Goal: Find contact information: Find contact information

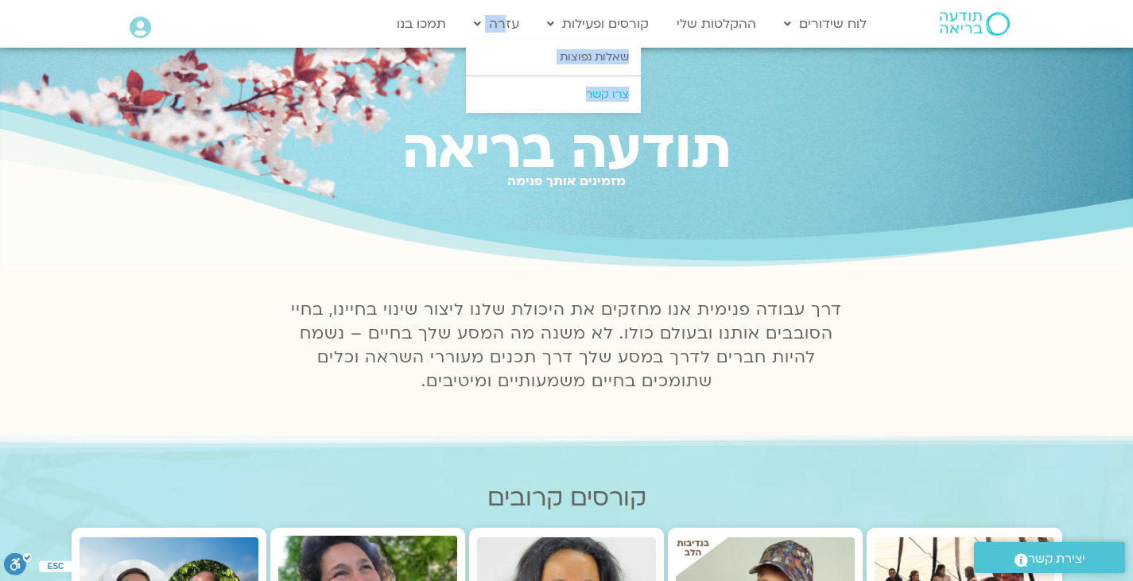
drag, startPoint x: 507, startPoint y: 23, endPoint x: 554, endPoint y: 100, distance: 90.2
click at [527, 39] on li "עזרה שאלות נפוצות צרו קשר" at bounding box center [496, 24] width 61 height 30
click at [554, 100] on link "צרו קשר" at bounding box center [553, 94] width 175 height 37
